Goal: Transaction & Acquisition: Download file/media

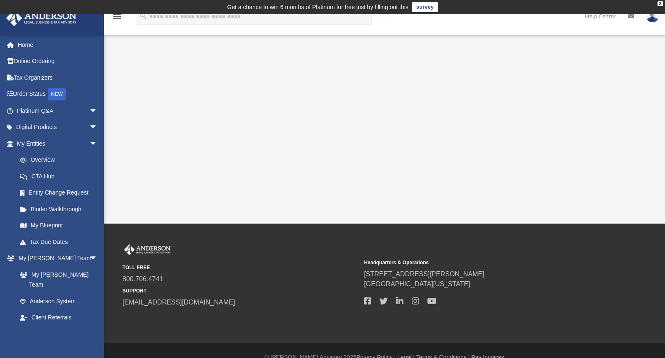
click at [289, 170] on div "App [PERSON_NAME][EMAIL_ADDRESS][DOMAIN_NAME] Sign Out [PERSON_NAME][EMAIL_ADDR…" at bounding box center [332, 119] width 665 height 210
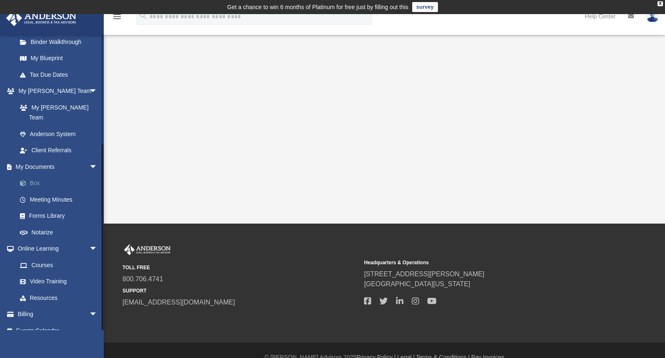
scroll to position [168, 0]
click at [38, 175] on link "Box" at bounding box center [61, 183] width 98 height 17
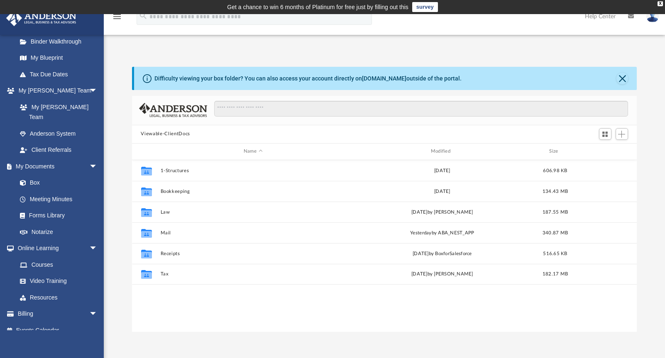
scroll to position [183, 499]
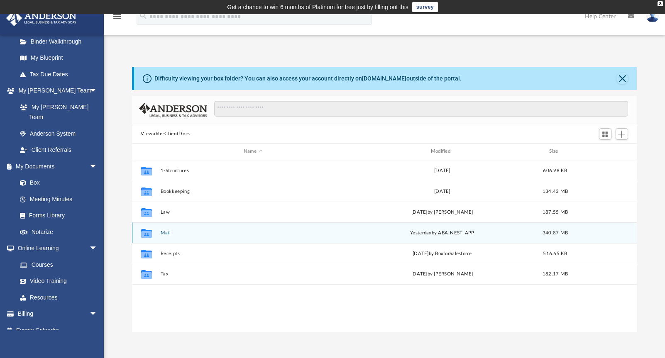
click at [169, 234] on button "Mail" at bounding box center [253, 233] width 186 height 5
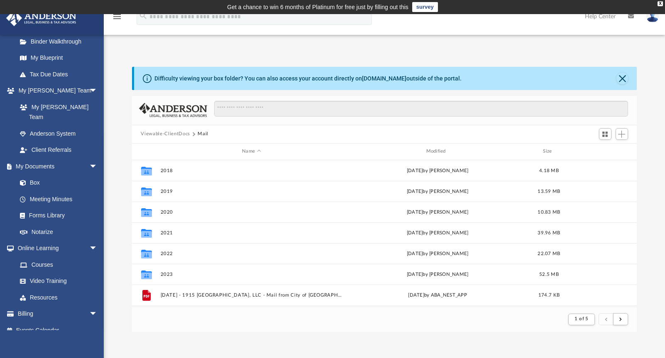
scroll to position [157, 499]
click at [443, 150] on div "Modified" at bounding box center [437, 151] width 183 height 7
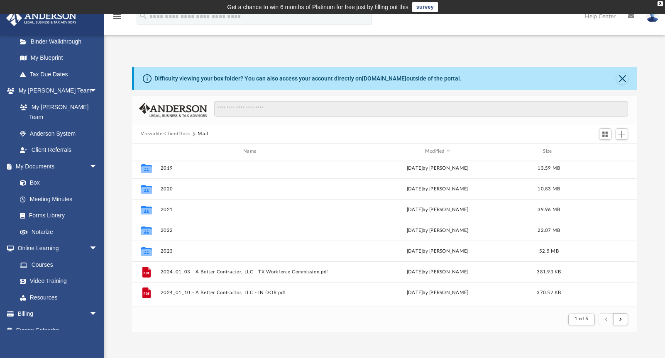
scroll to position [56, 0]
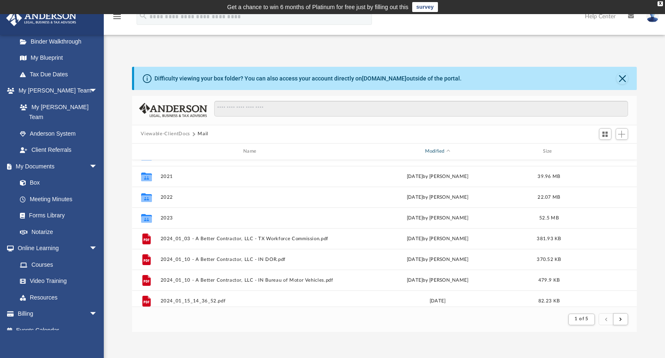
click at [438, 151] on div "Modified" at bounding box center [437, 151] width 183 height 7
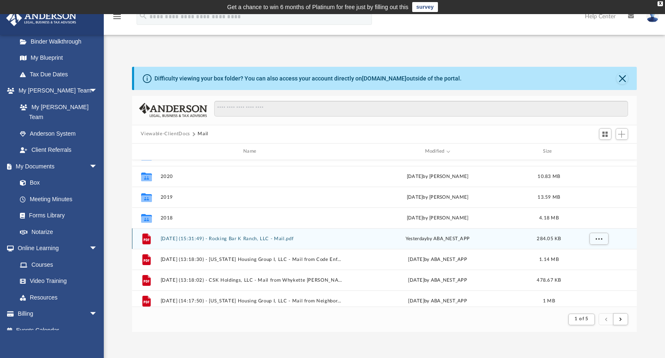
click at [230, 239] on button "[DATE] (15:31:49) - Rocking Bar K Ranch, LLC - Mail.pdf" at bounding box center [251, 238] width 182 height 5
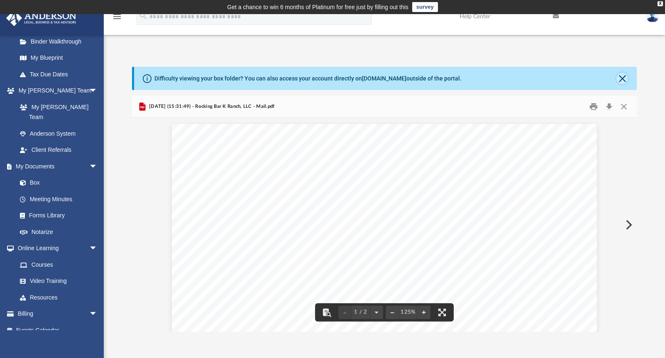
click at [625, 78] on button "Close" at bounding box center [623, 79] width 12 height 12
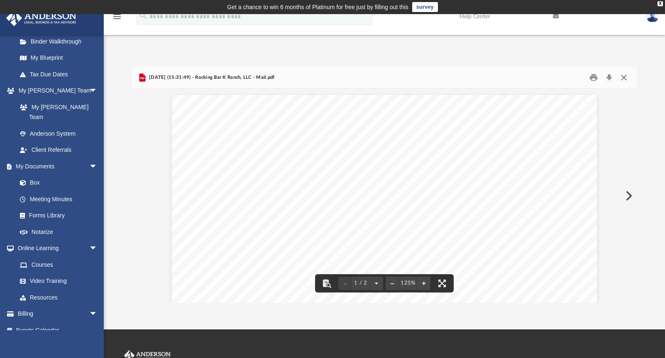
click at [624, 77] on button "Close" at bounding box center [624, 77] width 15 height 13
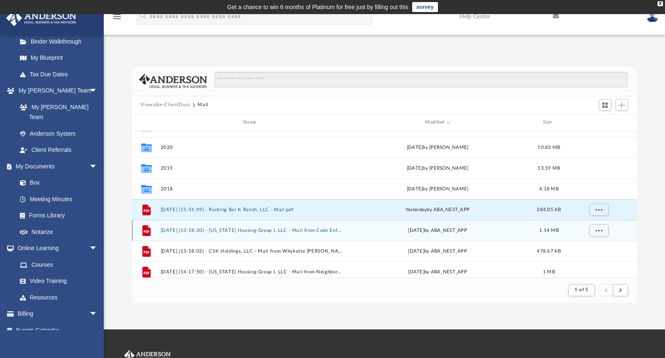
click at [255, 231] on button "[DATE] (13:18:30) - [US_STATE] Housing Group I, LLC - Mail from Code Enforcemen…" at bounding box center [251, 230] width 182 height 5
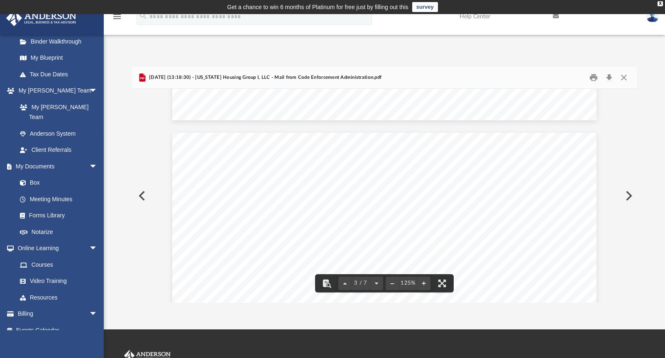
scroll to position [1149, 0]
click at [611, 76] on button "Download" at bounding box center [609, 77] width 15 height 13
click at [626, 79] on button "Close" at bounding box center [624, 77] width 15 height 13
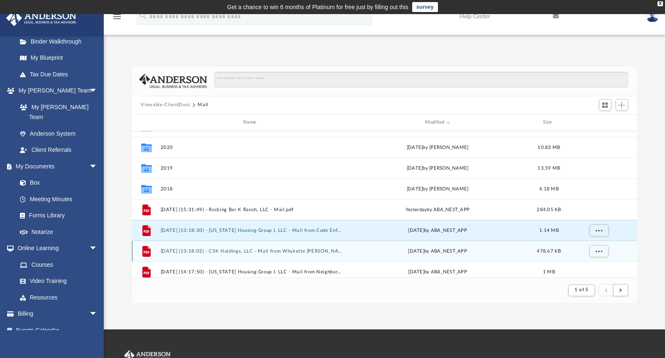
click at [240, 255] on div "File [DATE] (13:18:02) - CSK Holdings, LLC - Mail from Whykette [PERSON_NAME].p…" at bounding box center [384, 251] width 505 height 21
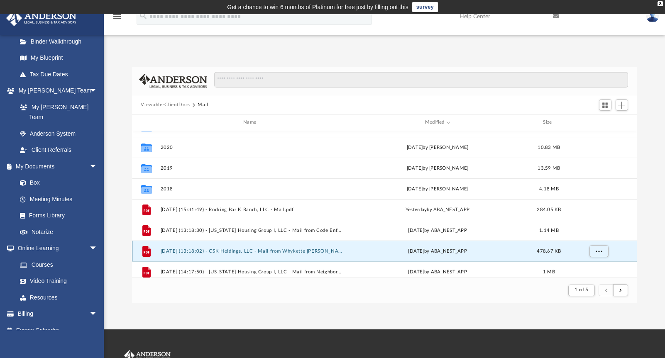
click at [277, 250] on button "[DATE] (13:18:02) - CSK Holdings, LLC - Mail from Whykette [PERSON_NAME].pdf" at bounding box center [251, 251] width 182 height 5
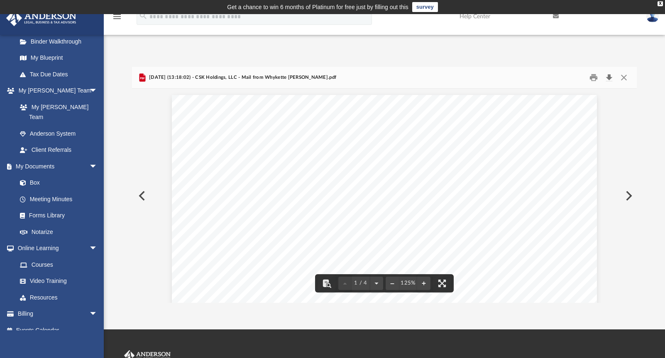
click at [609, 76] on button "Download" at bounding box center [609, 77] width 15 height 13
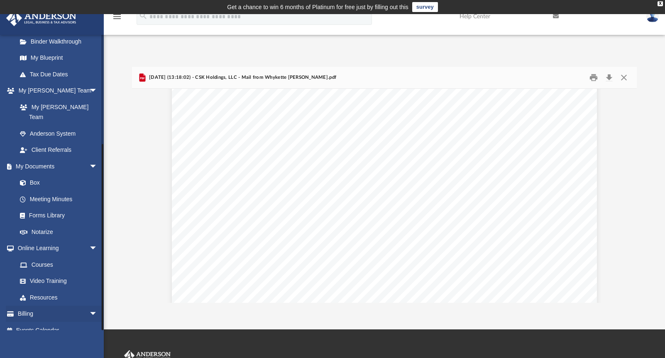
scroll to position [194, 0]
click at [625, 78] on button "Close" at bounding box center [624, 77] width 15 height 13
